Goal: Information Seeking & Learning: Learn about a topic

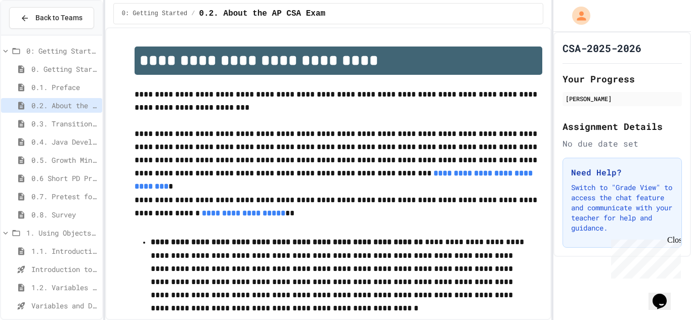
click at [65, 248] on span "1.1. Introduction to Algorithms, Programming, and Compilers" at bounding box center [64, 251] width 67 height 11
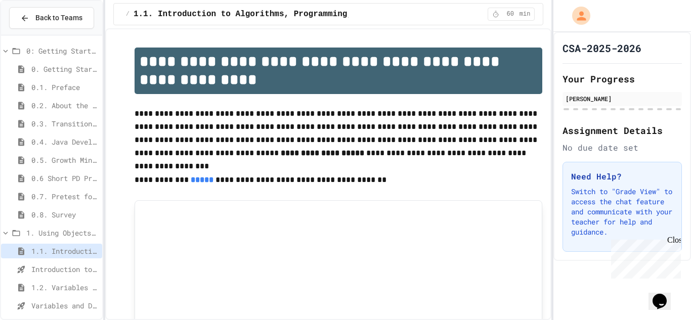
click at [390, 133] on p "**********" at bounding box center [339, 133] width 408 height 53
